Goal: Transaction & Acquisition: Book appointment/travel/reservation

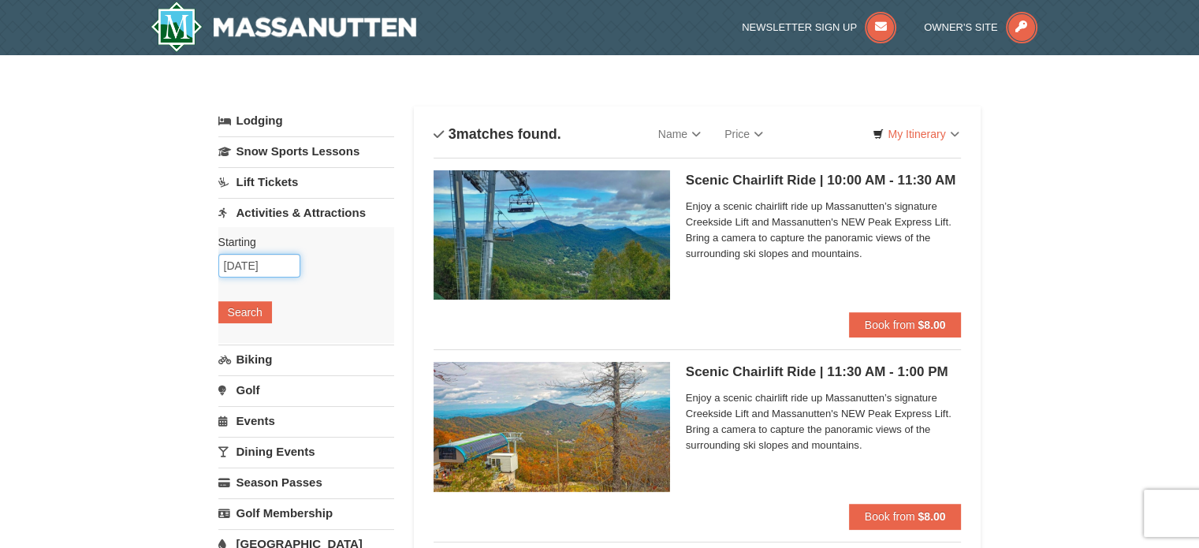
click at [281, 263] on input "[DATE]" at bounding box center [259, 266] width 82 height 24
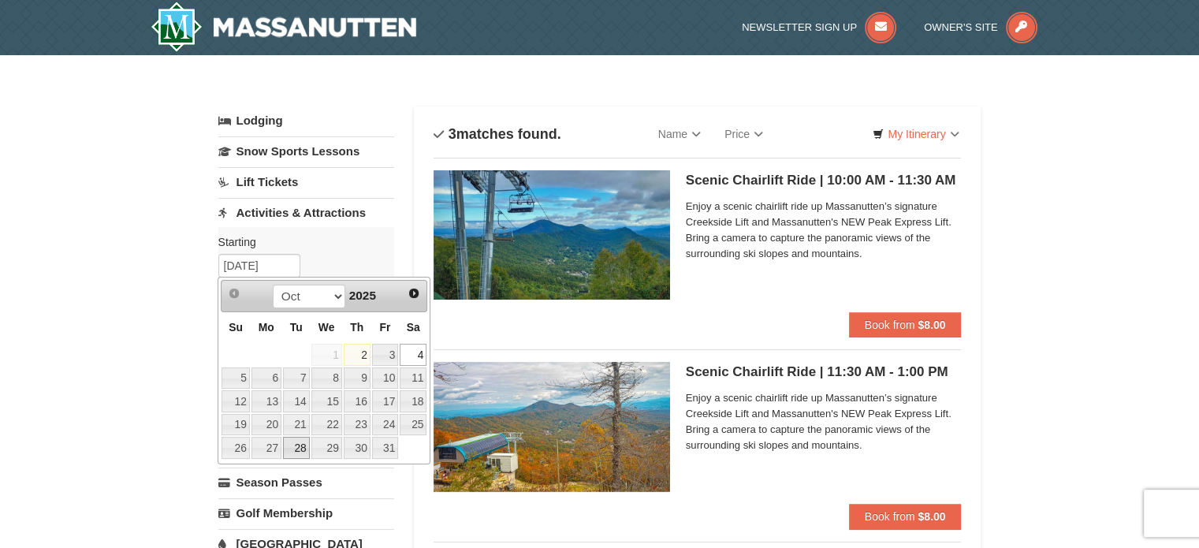
click at [292, 446] on link "28" at bounding box center [296, 448] width 27 height 22
type input "10/28/2025"
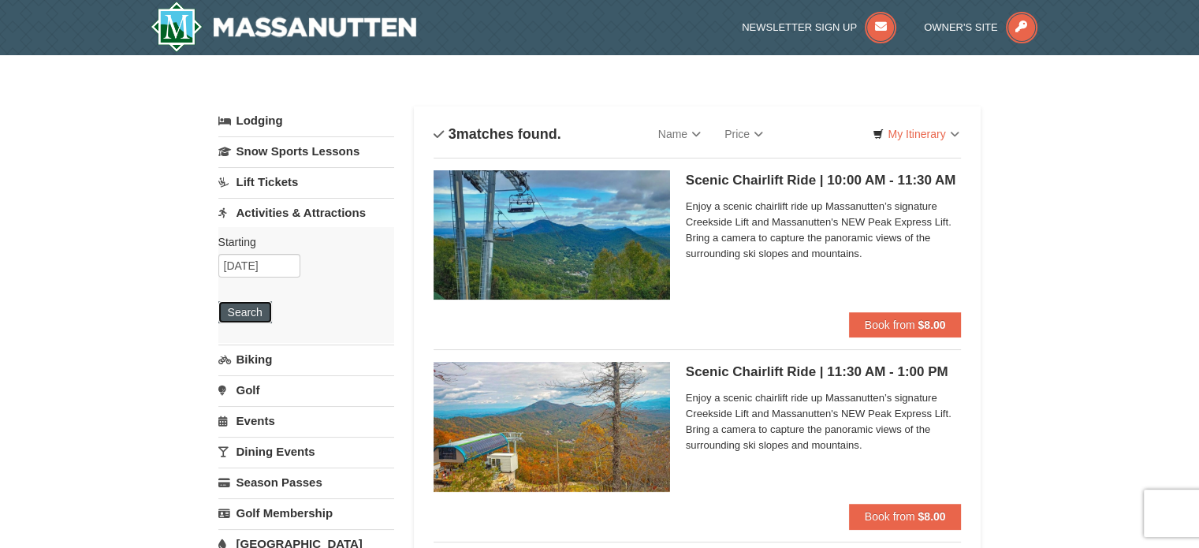
click at [243, 319] on button "Search" at bounding box center [245, 312] width 54 height 22
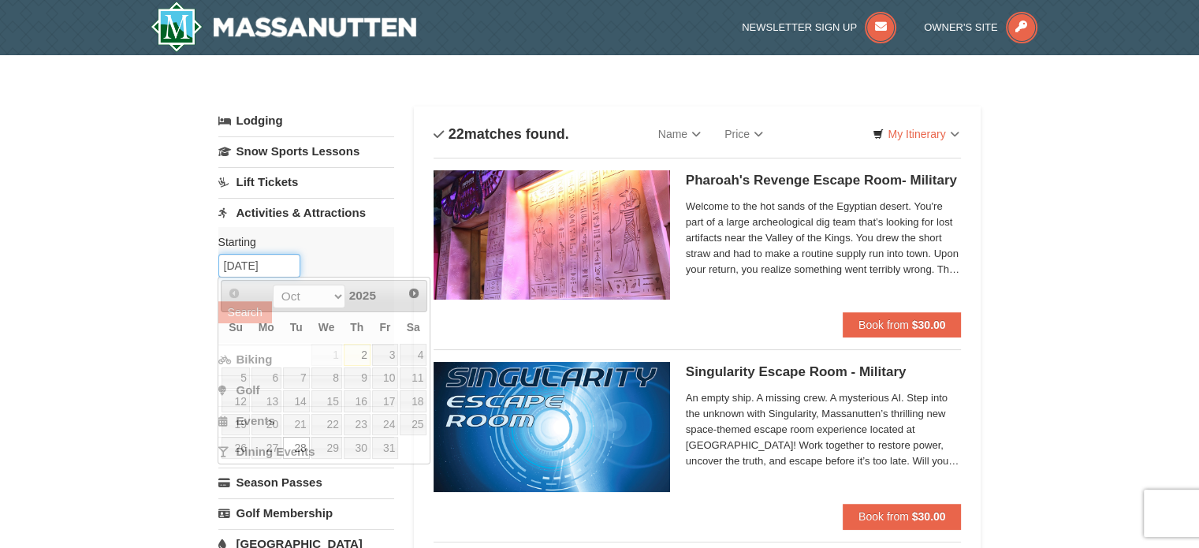
click at [262, 267] on input "10/28/2025" at bounding box center [259, 266] width 82 height 24
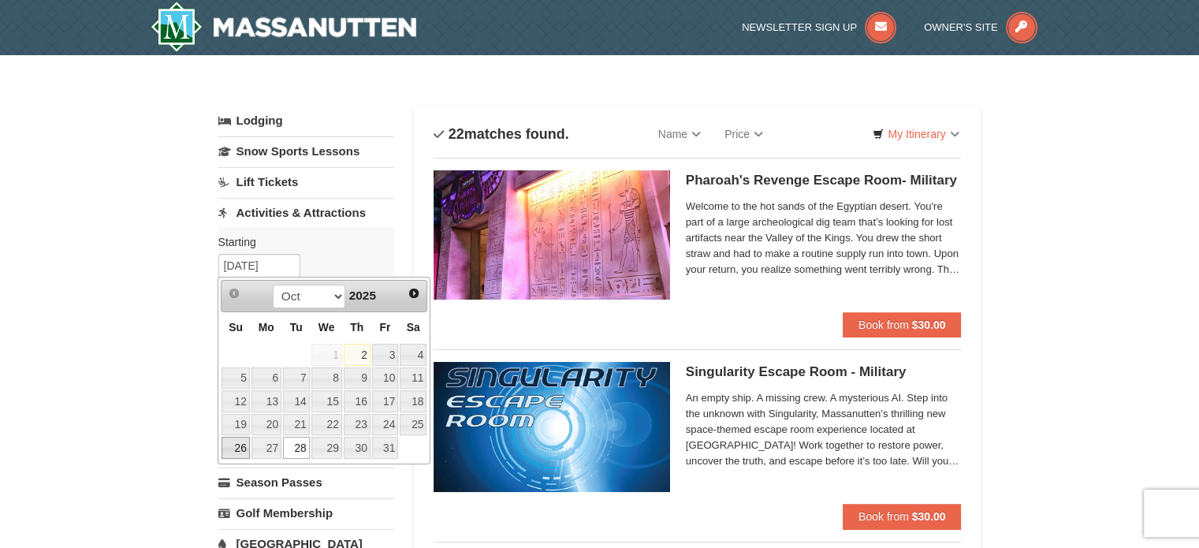
click at [242, 447] on link "26" at bounding box center [236, 448] width 28 height 22
type input "10/26/2025"
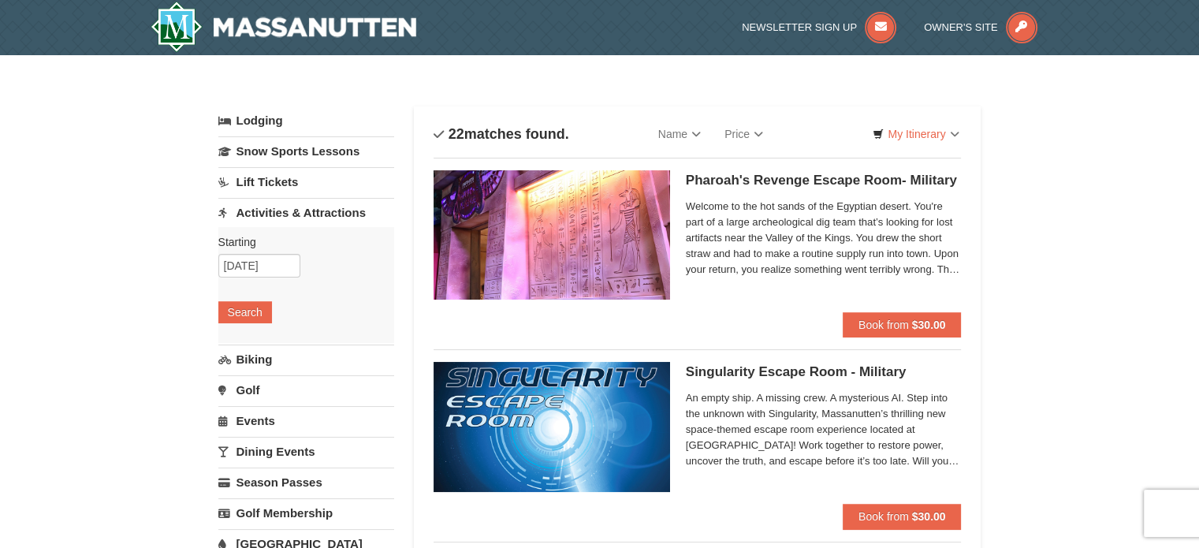
click at [252, 299] on div "Starting Please format dates MM/DD/YYYY 10/26/2025 Search" at bounding box center [306, 285] width 176 height 116
click at [252, 301] on button "Search" at bounding box center [245, 312] width 54 height 22
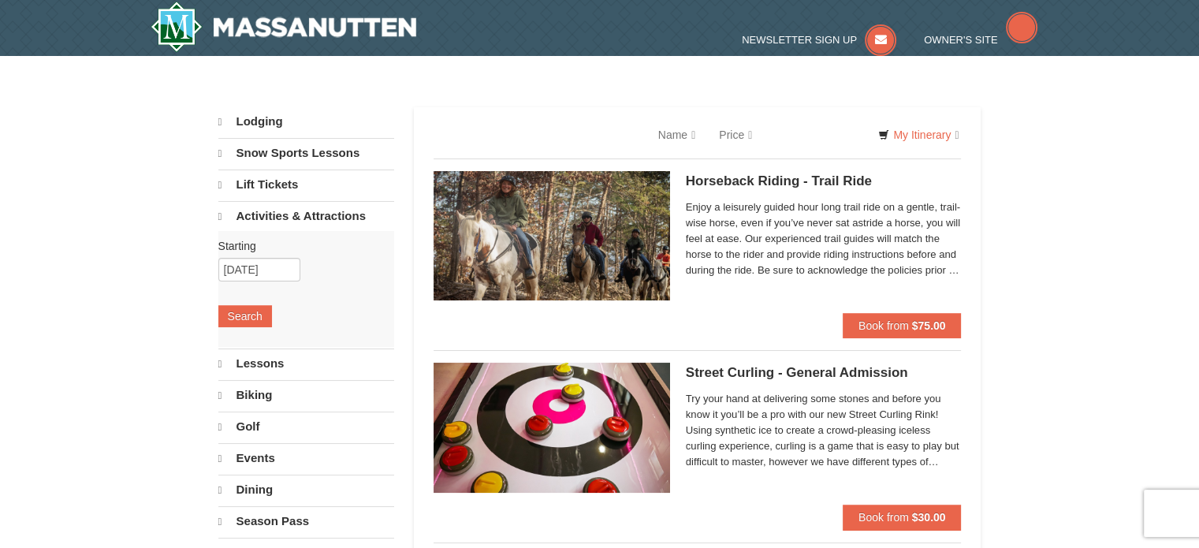
select select "10"
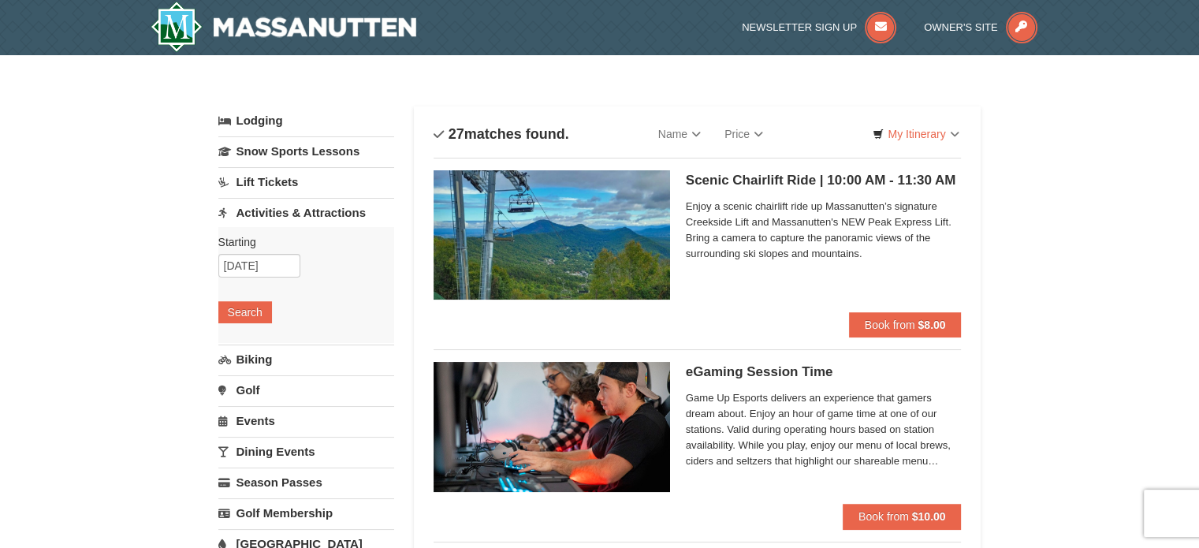
click at [788, 180] on h5 "Scenic Chairlift Ride | 10:00 AM - 11:30 AM Massanutten Scenic Chairlift Rides" at bounding box center [824, 181] width 276 height 16
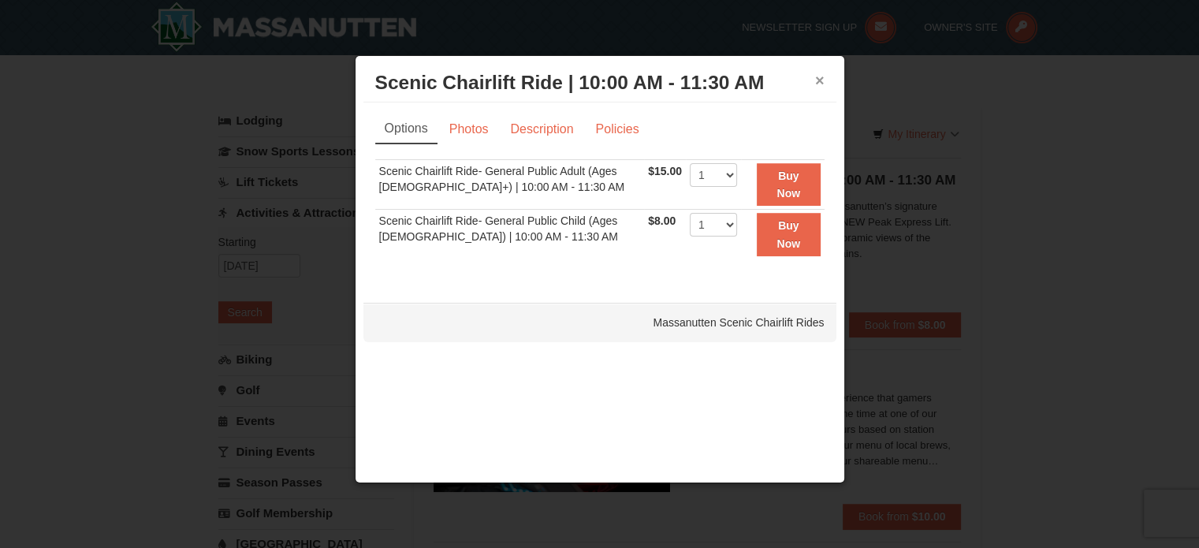
click at [823, 74] on button "×" at bounding box center [819, 81] width 9 height 16
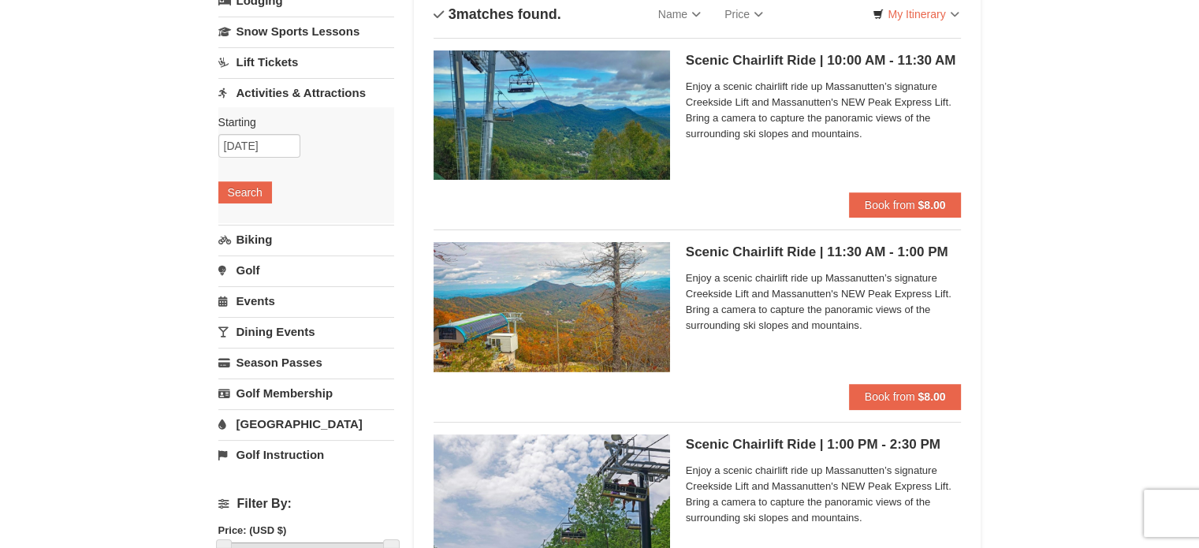
scroll to position [236, 0]
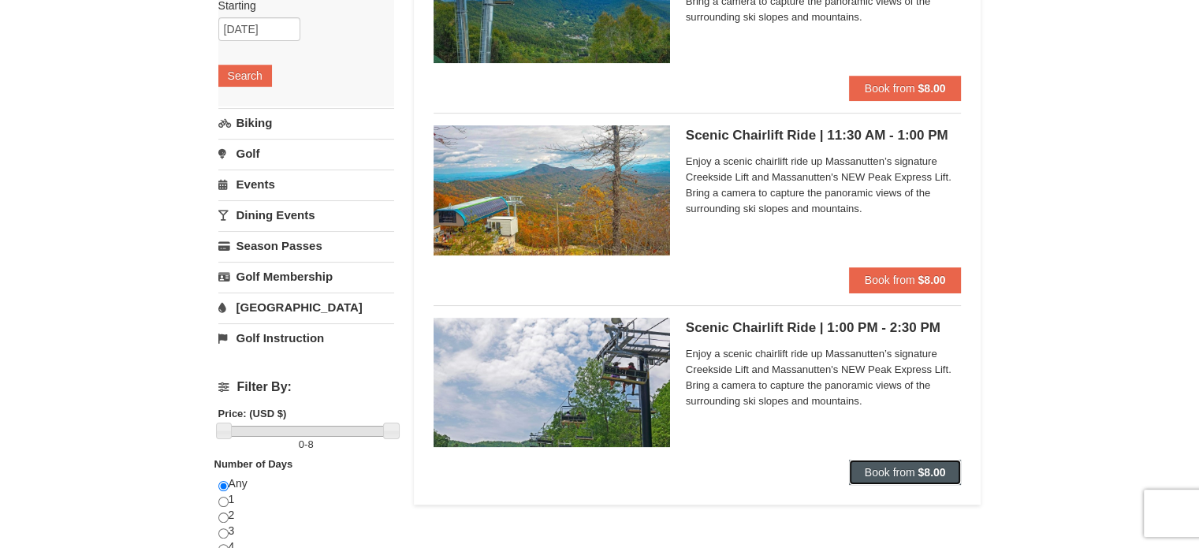
click at [913, 463] on button "Book from $8.00" at bounding box center [905, 472] width 113 height 25
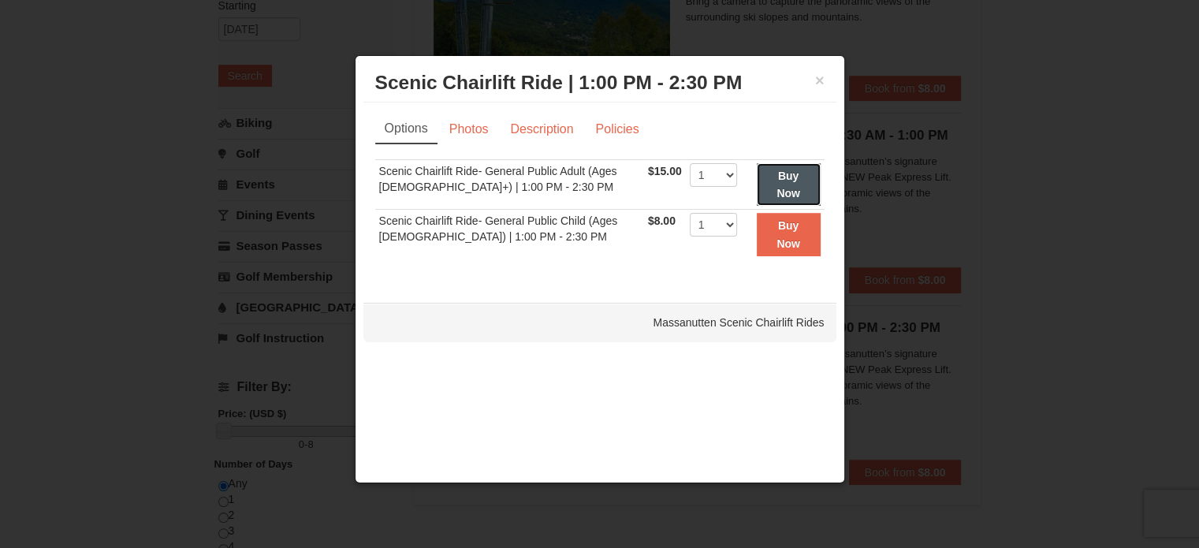
click at [799, 182] on button "Buy Now" at bounding box center [789, 184] width 64 height 43
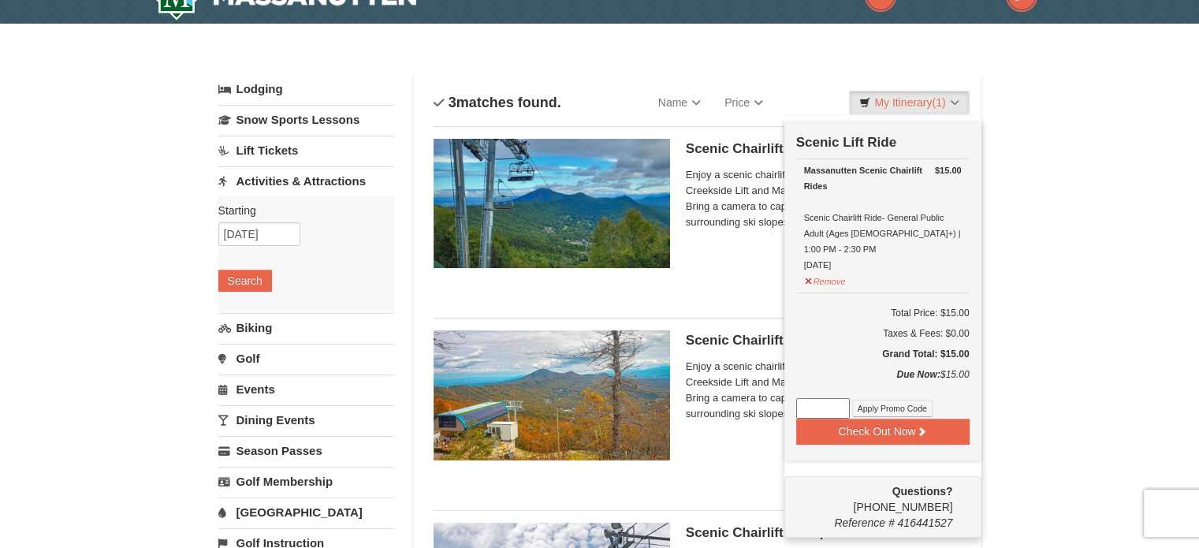
scroll to position [5, 0]
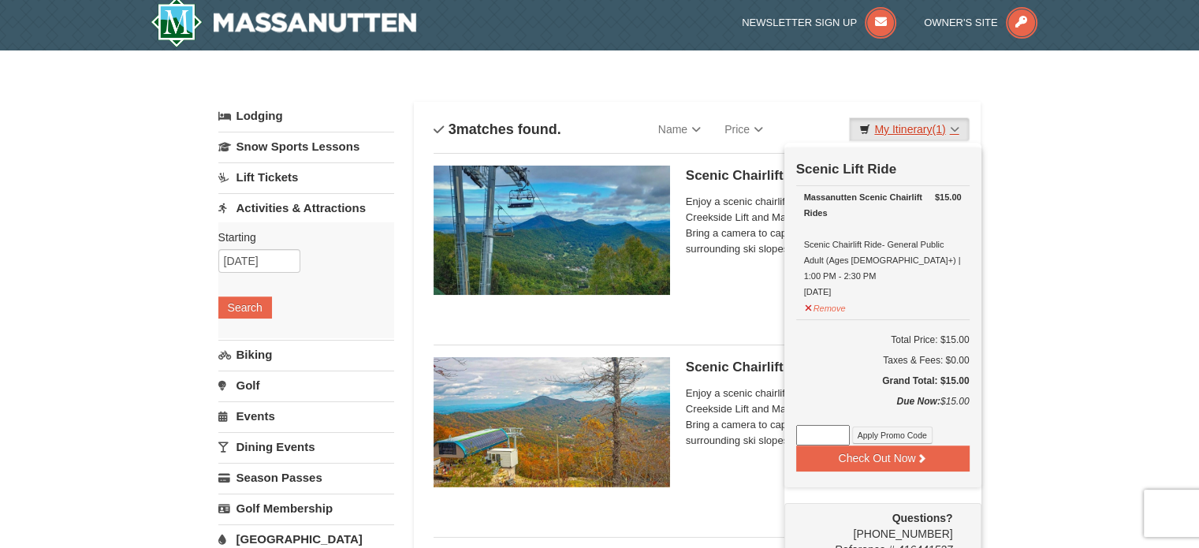
click at [947, 125] on link "My Itinerary (1)" at bounding box center [909, 129] width 120 height 24
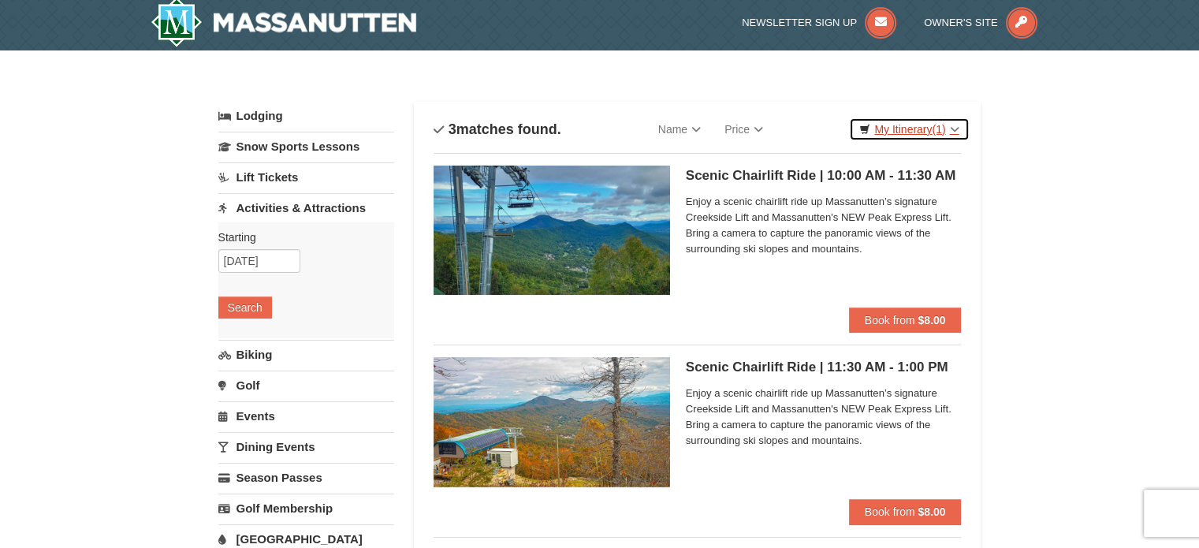
click at [947, 125] on link "My Itinerary (1)" at bounding box center [909, 129] width 120 height 24
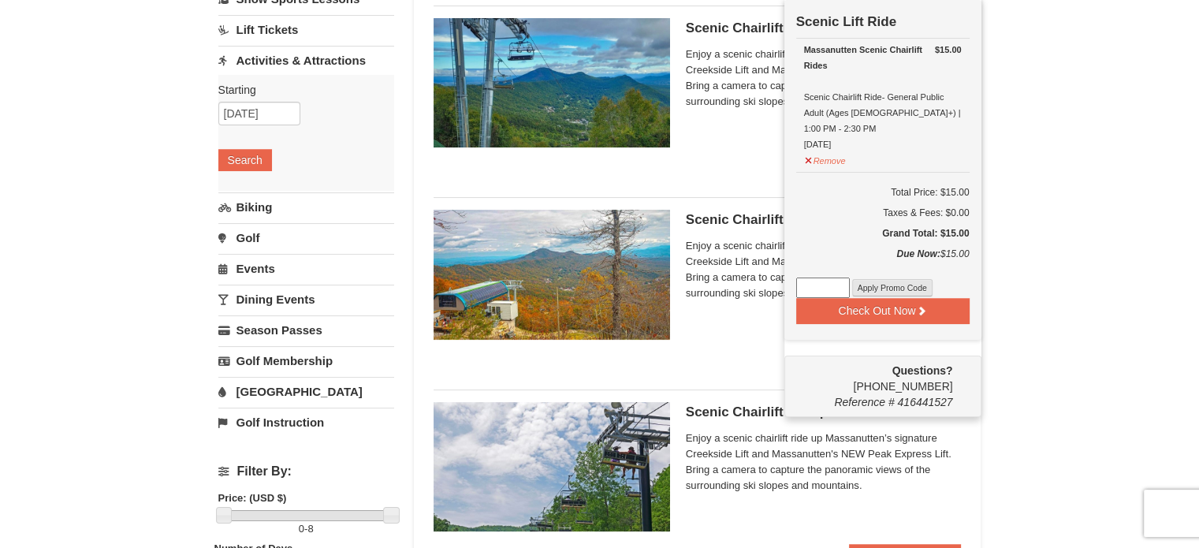
scroll to position [162, 0]
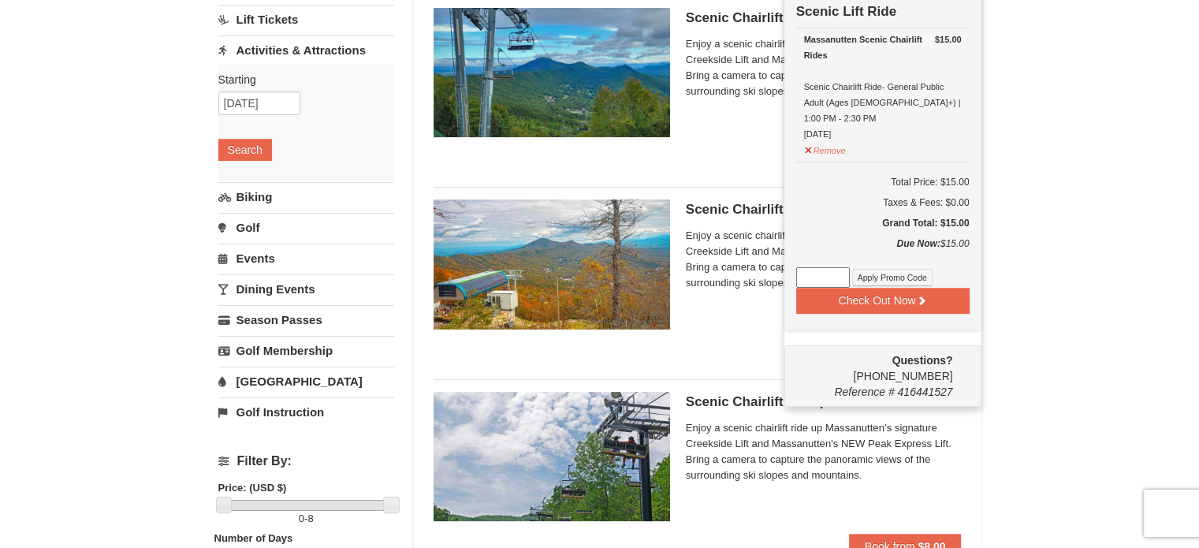
click at [760, 153] on div "Scenic Chairlift Ride | 10:00 AM - 11:30 AM Massanutten Scenic Chairlift Rides …" at bounding box center [698, 78] width 528 height 166
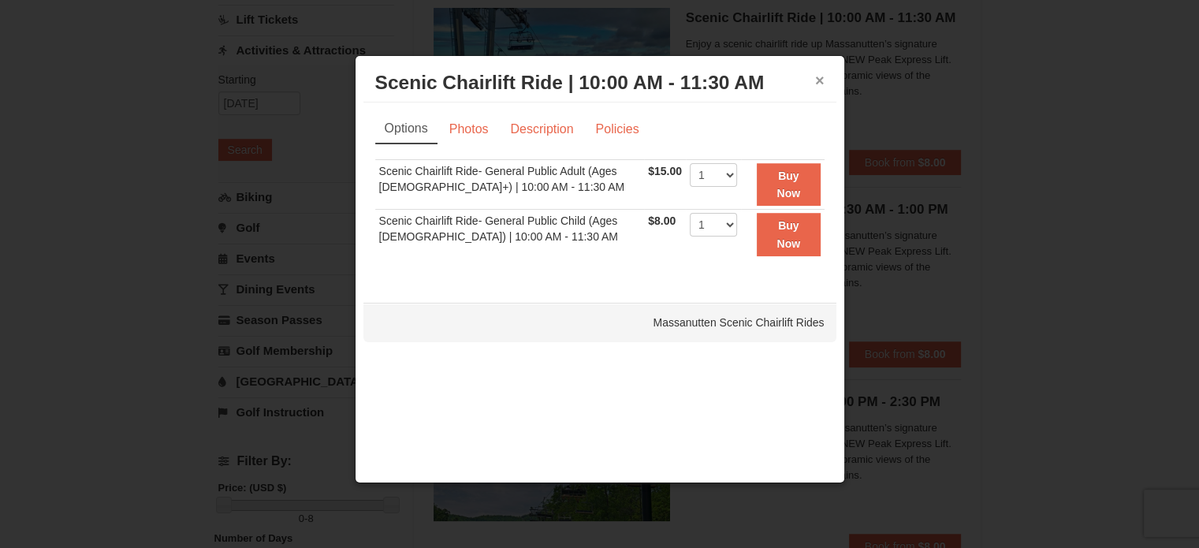
click at [818, 78] on button "×" at bounding box center [819, 81] width 9 height 16
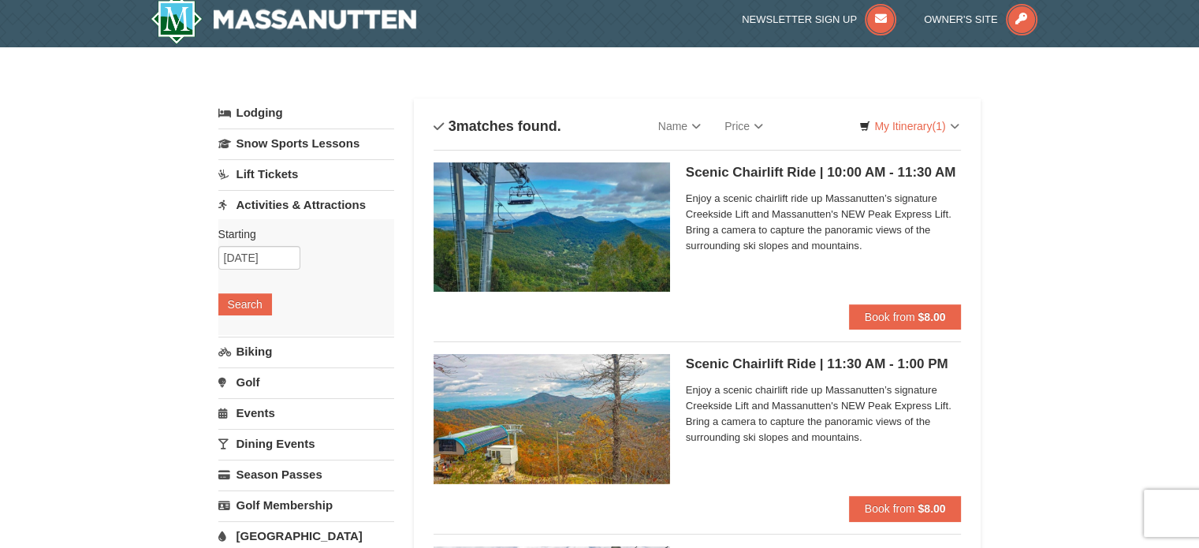
scroll to position [5, 0]
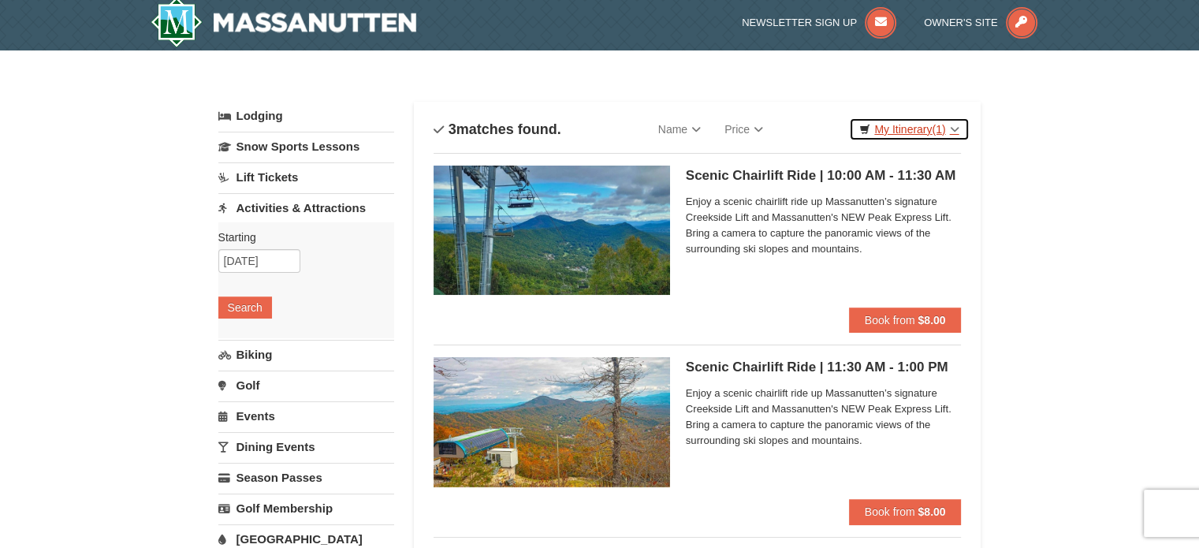
click at [918, 126] on link "My Itinerary (1)" at bounding box center [909, 129] width 120 height 24
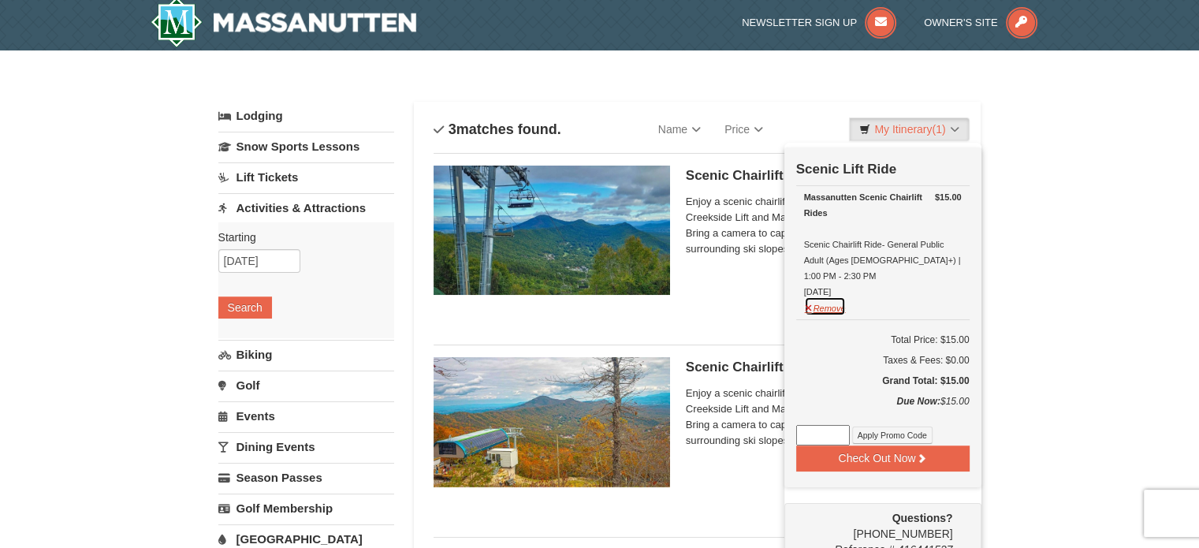
click at [808, 296] on button "Remove" at bounding box center [825, 306] width 43 height 20
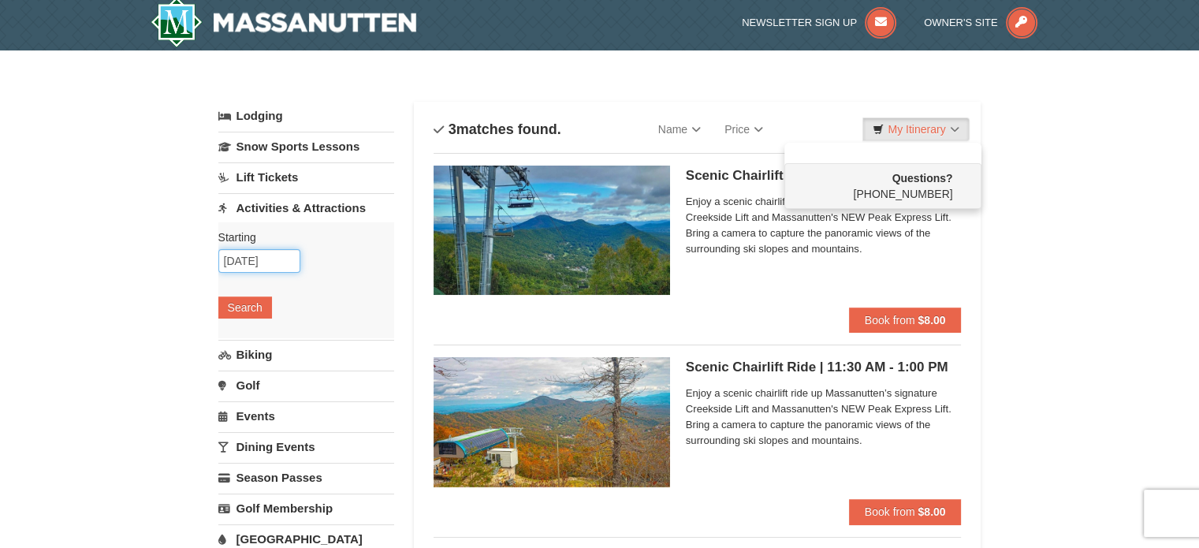
click at [239, 255] on input "[DATE]" at bounding box center [259, 261] width 82 height 24
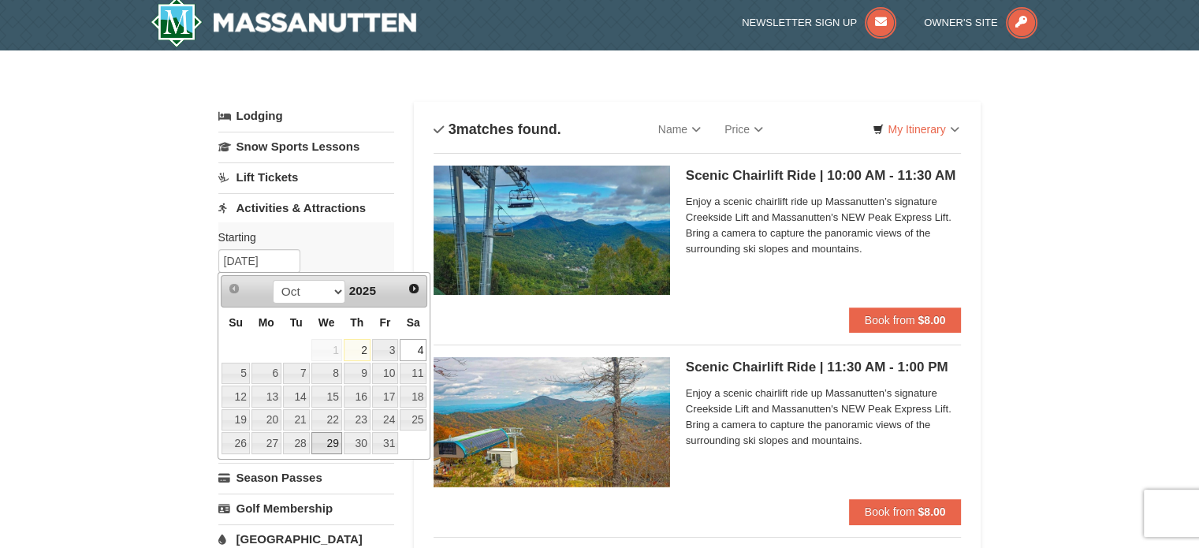
click at [324, 439] on link "29" at bounding box center [326, 443] width 31 height 22
type input "[DATE]"
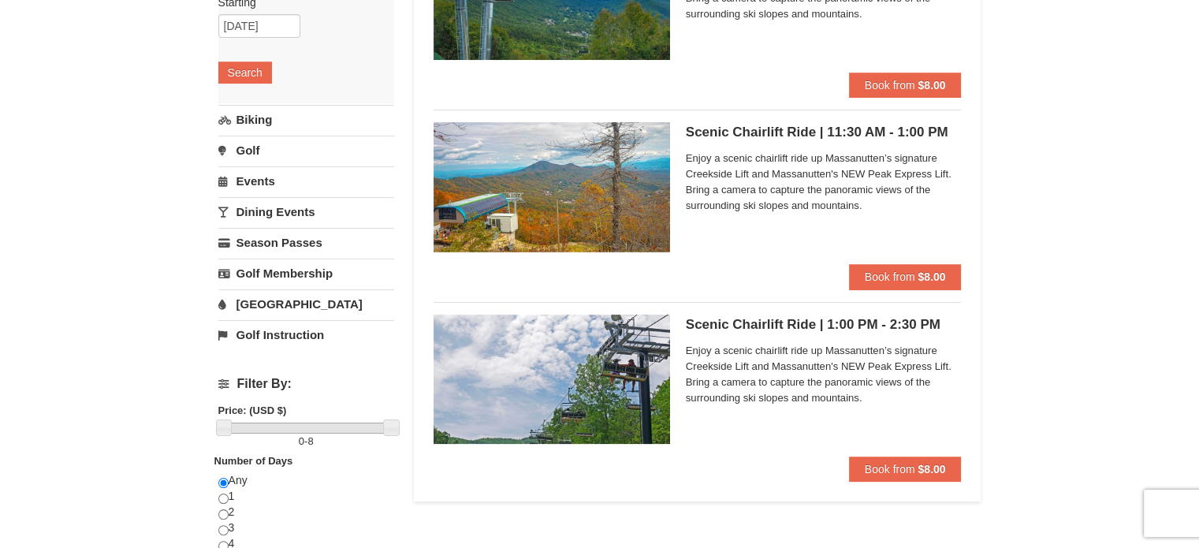
scroll to position [241, 0]
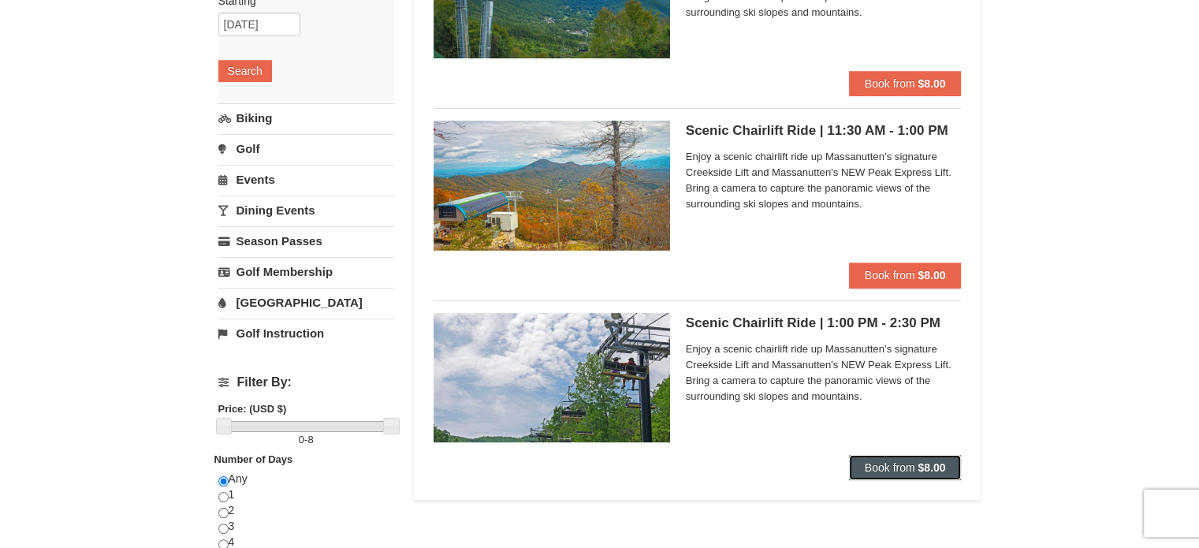
click at [905, 461] on span "Book from" at bounding box center [890, 467] width 50 height 13
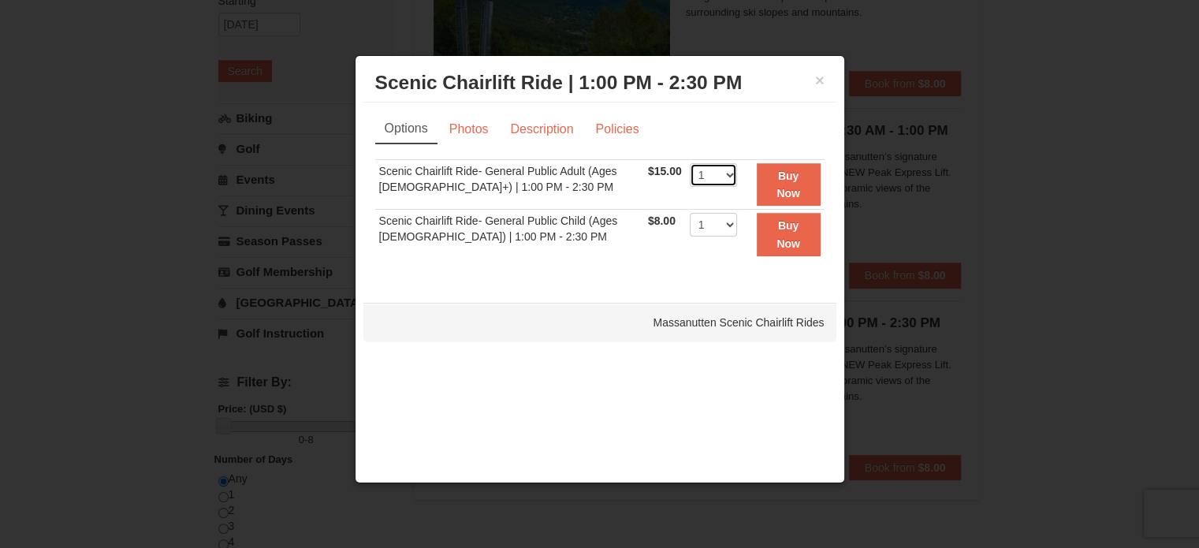
click at [722, 173] on select "1 2 3 4 5 6 7 8 9 10 11 12 13 14 15 16 17 18 19 20 21 22" at bounding box center [713, 175] width 47 height 24
click at [725, 171] on select "1 2 3 4 5 6 7 8 9 10 11 12 13 14 15 16 17 18 19 20 21 22" at bounding box center [713, 175] width 47 height 24
select select "7"
click at [690, 163] on select "1 2 3 4 5 6 7 8 9 10 11 12 13 14 15 16 17 18 19 20 21 22" at bounding box center [713, 175] width 47 height 24
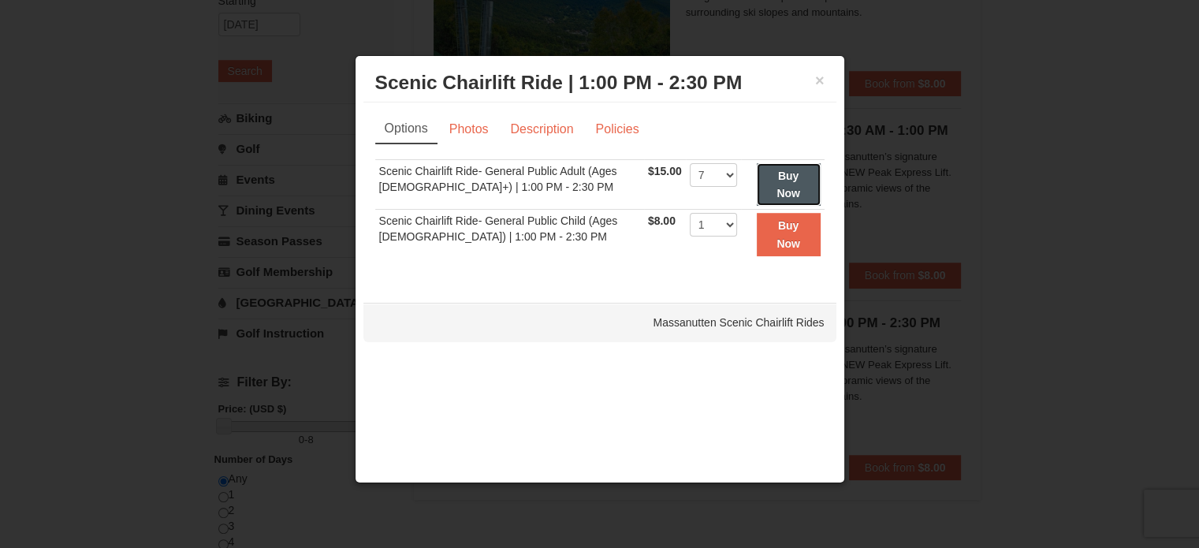
click at [783, 188] on strong "Buy Now" at bounding box center [788, 184] width 24 height 30
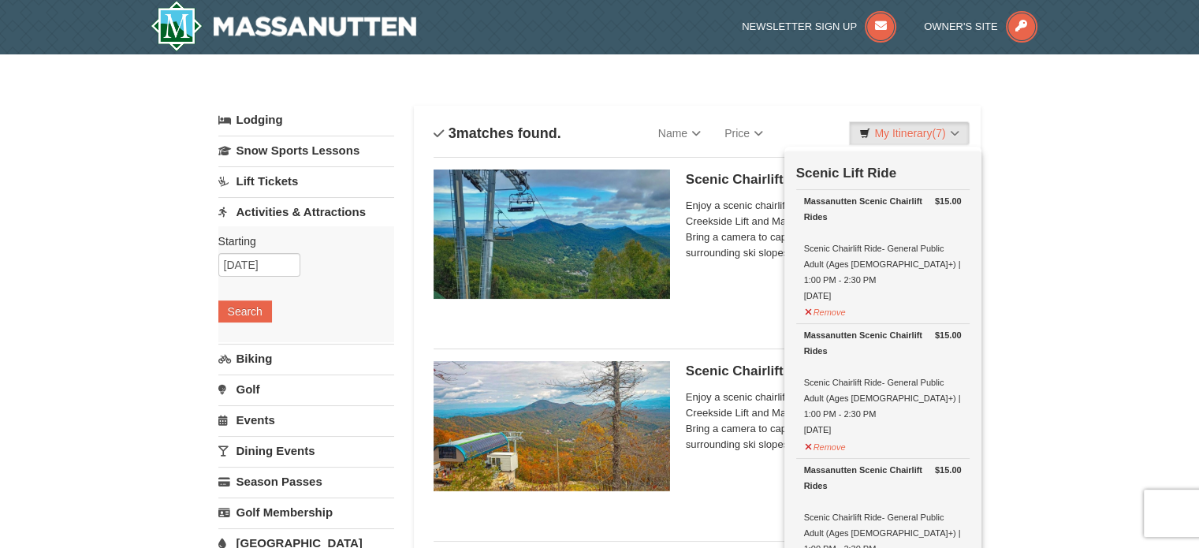
scroll to position [0, 0]
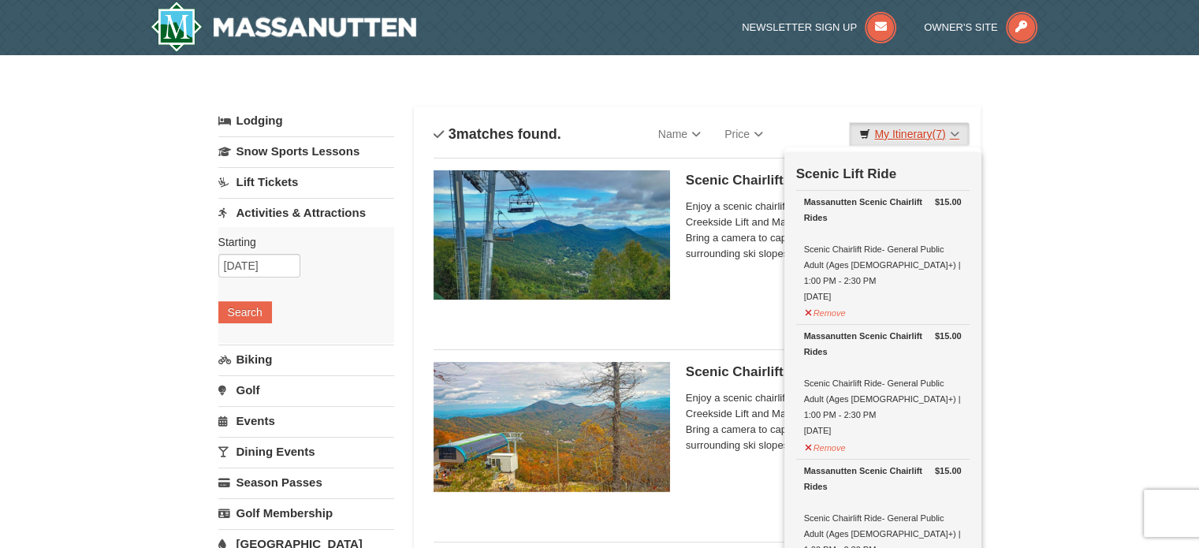
click at [951, 134] on link "My Itinerary (7)" at bounding box center [909, 134] width 120 height 24
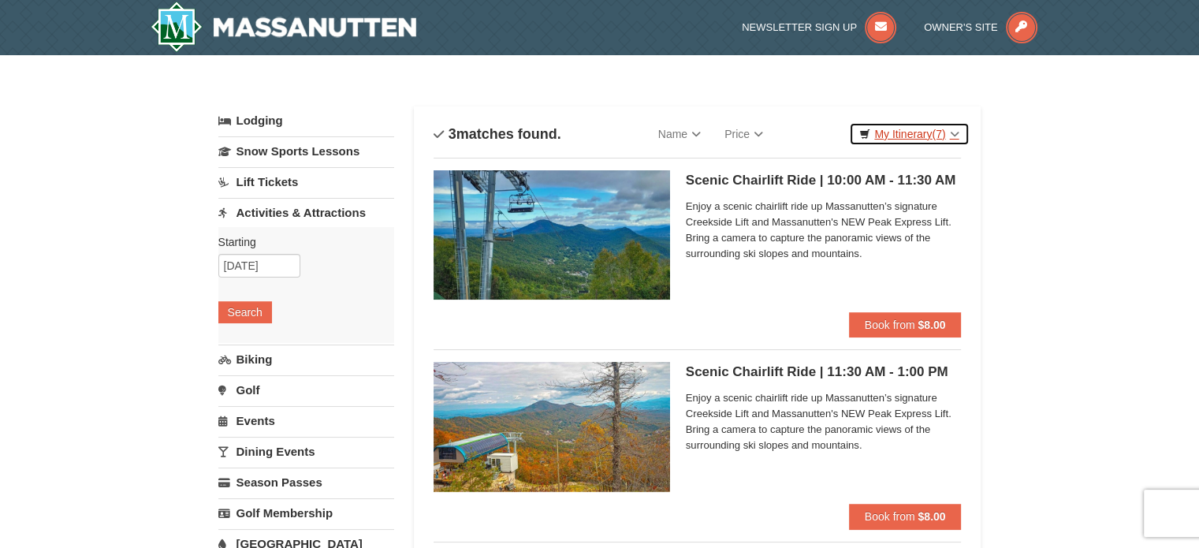
click at [947, 133] on link "My Itinerary (7)" at bounding box center [909, 134] width 120 height 24
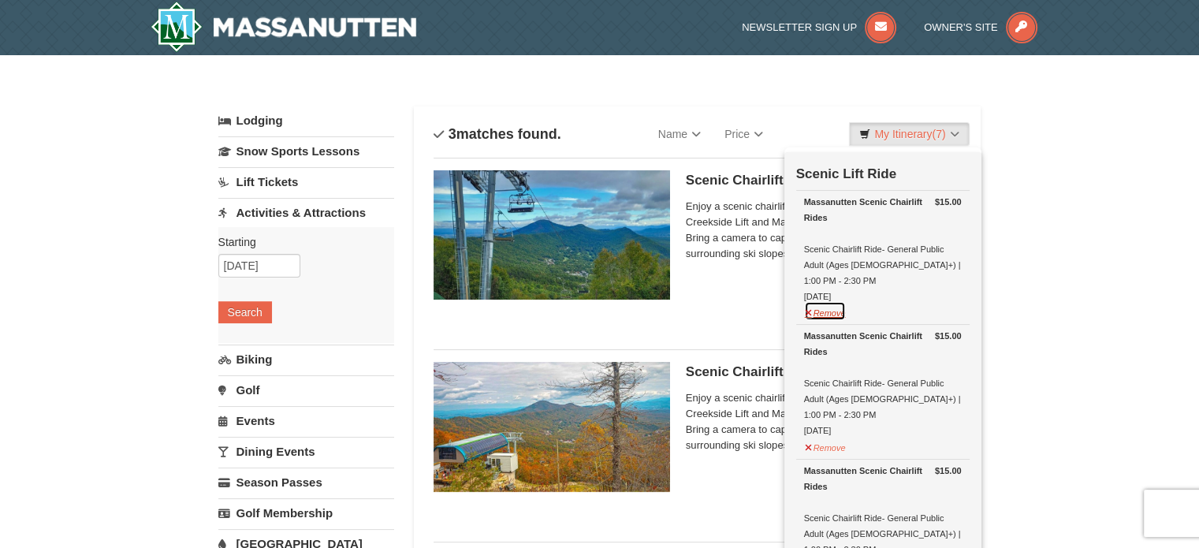
click at [809, 301] on button "Remove" at bounding box center [825, 311] width 43 height 20
click at [807, 301] on button "Remove" at bounding box center [825, 311] width 43 height 20
click at [809, 301] on button "Remove" at bounding box center [825, 311] width 43 height 20
click at [807, 301] on button "Remove" at bounding box center [825, 311] width 43 height 20
click at [806, 301] on button "Remove" at bounding box center [825, 311] width 43 height 20
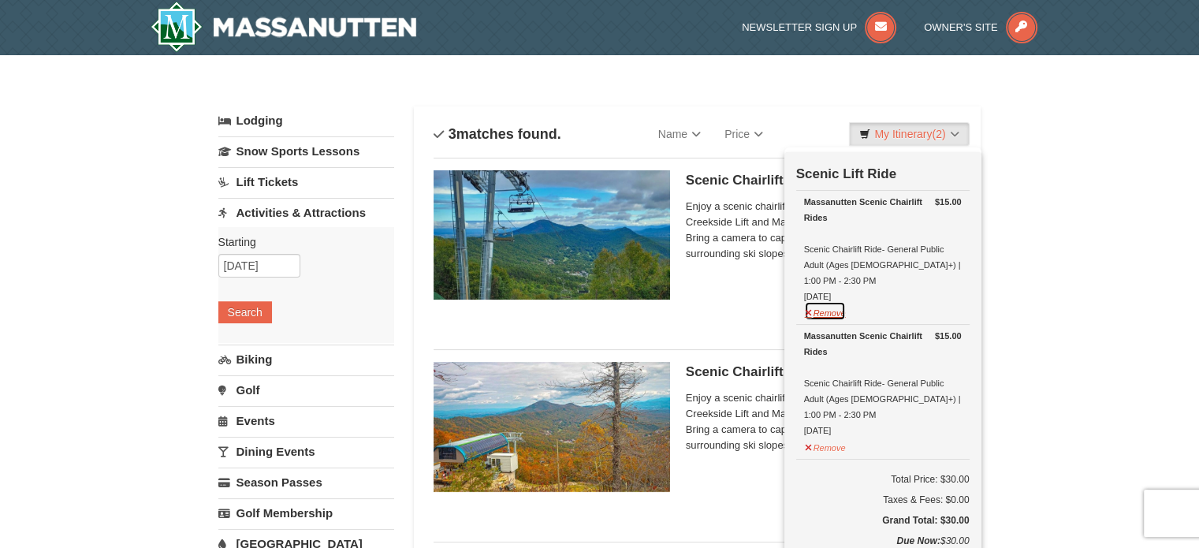
click at [806, 301] on button "Remove" at bounding box center [825, 311] width 43 height 20
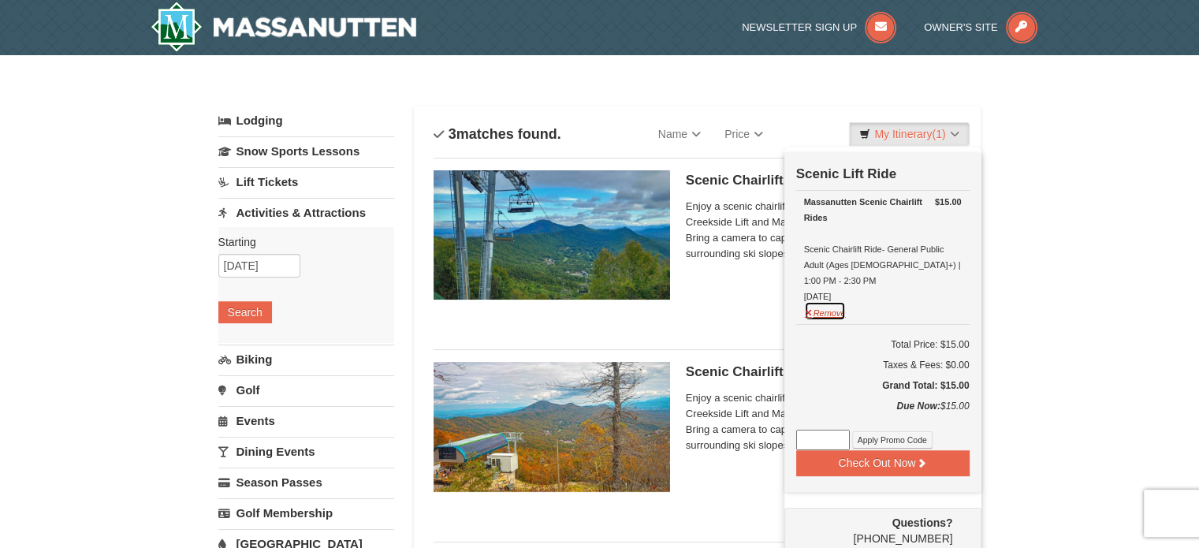
click at [807, 301] on button "Remove" at bounding box center [825, 311] width 43 height 20
